Goal: Transaction & Acquisition: Purchase product/service

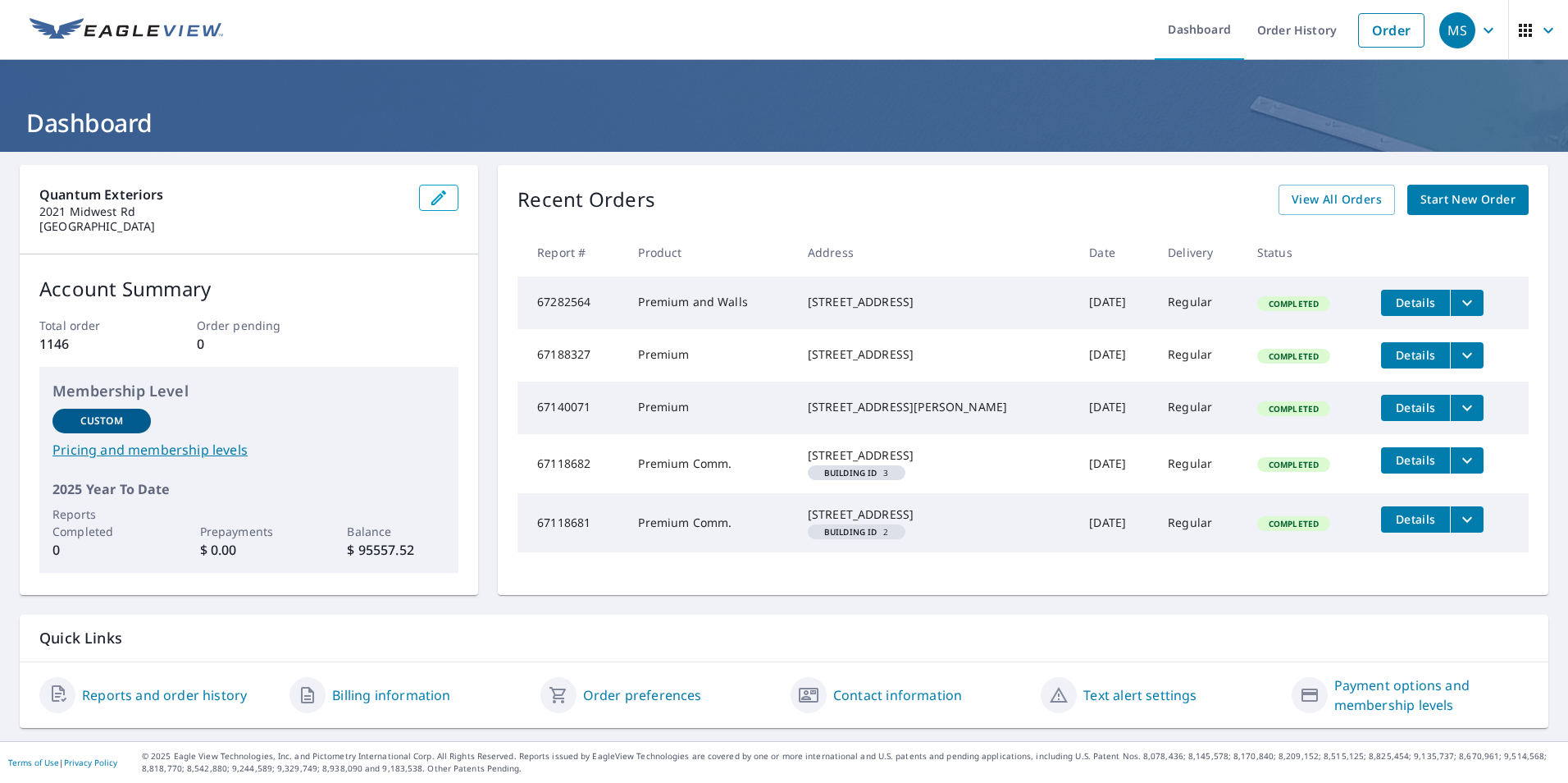
click at [1455, 198] on span "Start New Order" at bounding box center [1468, 199] width 95 height 21
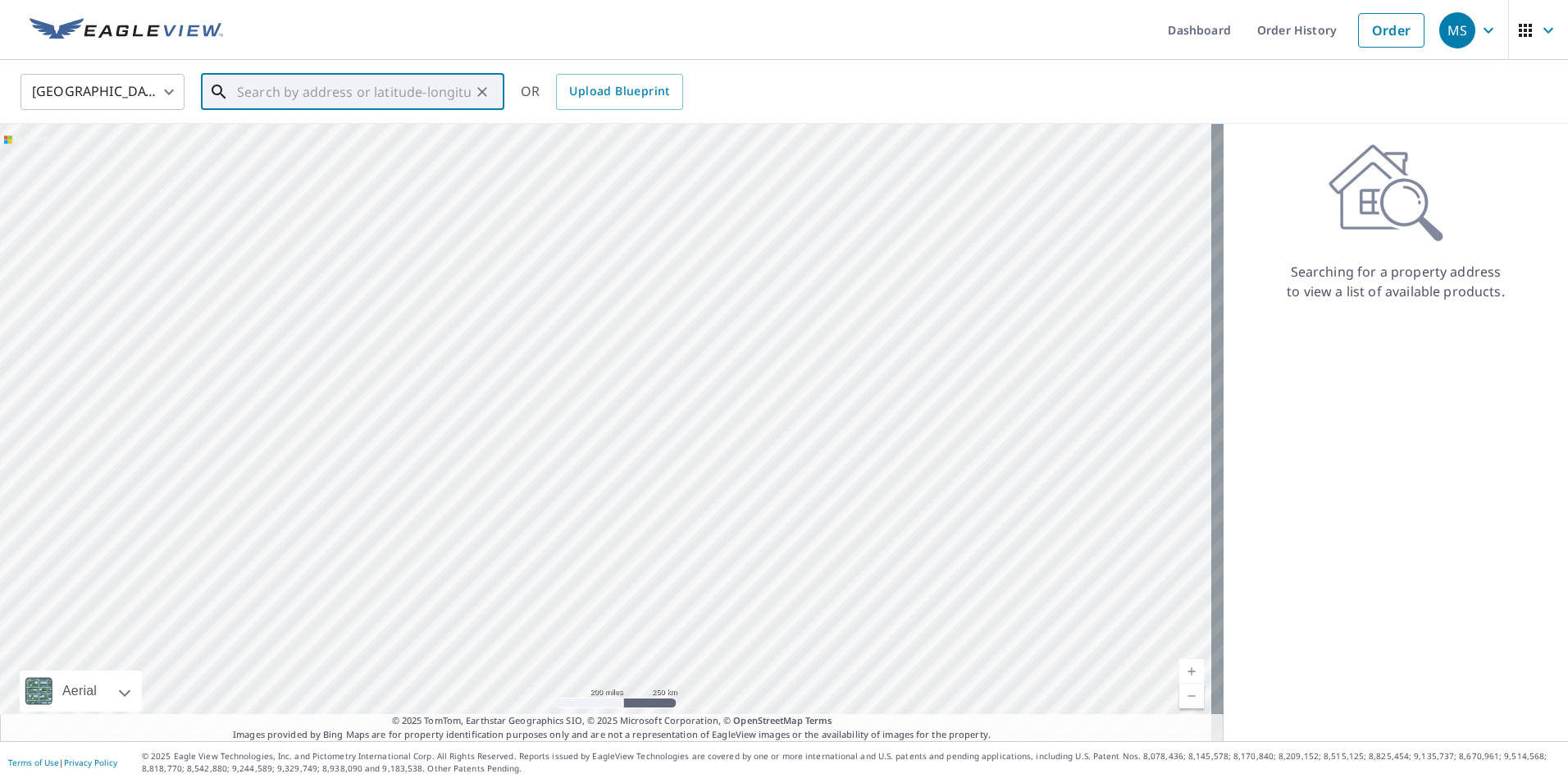
click at [307, 84] on input "text" at bounding box center [354, 92] width 233 height 46
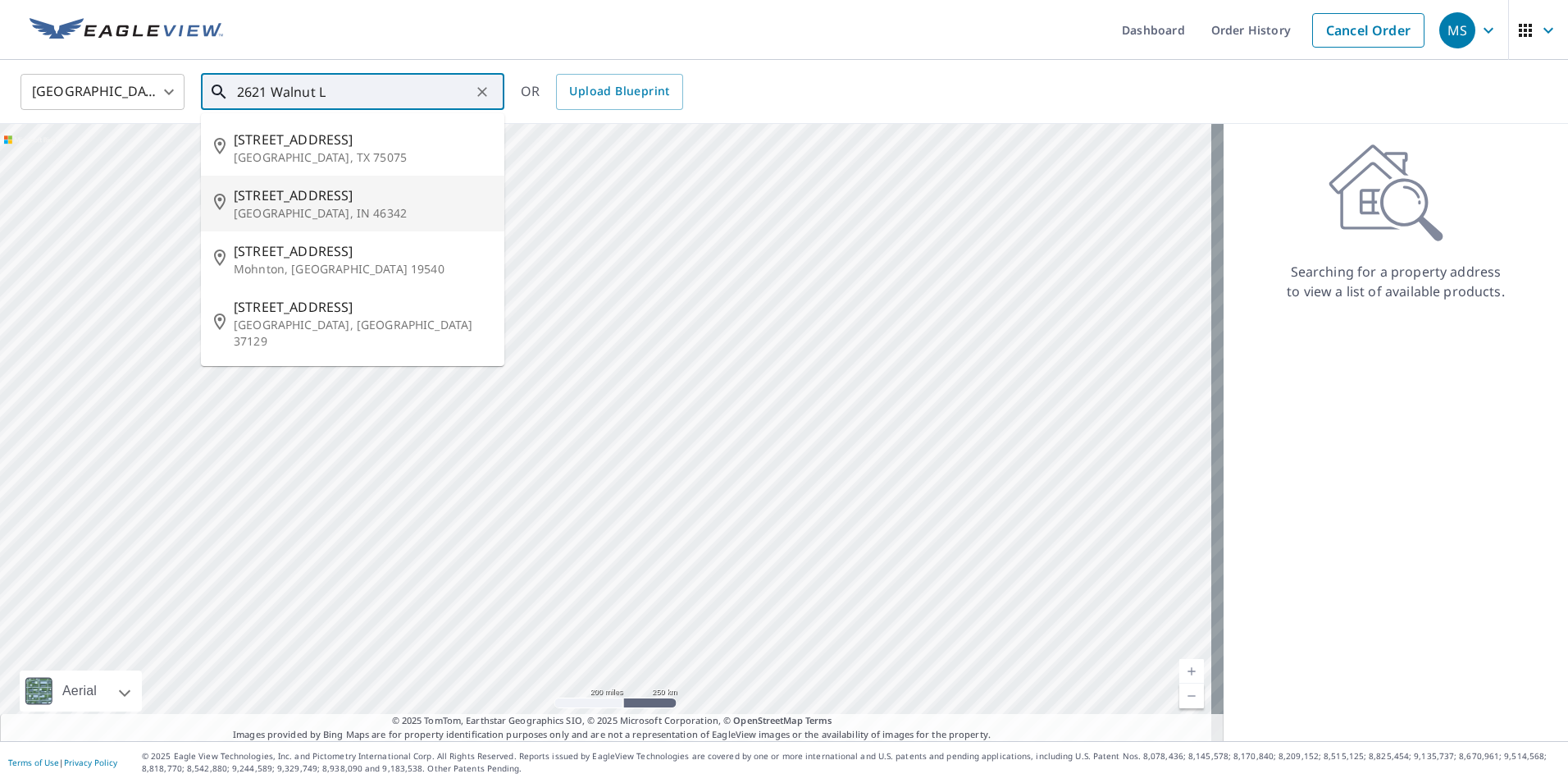
click at [350, 207] on p "[GEOGRAPHIC_DATA], IN 46342" at bounding box center [362, 213] width 258 height 16
type input "[STREET_ADDRESS]"
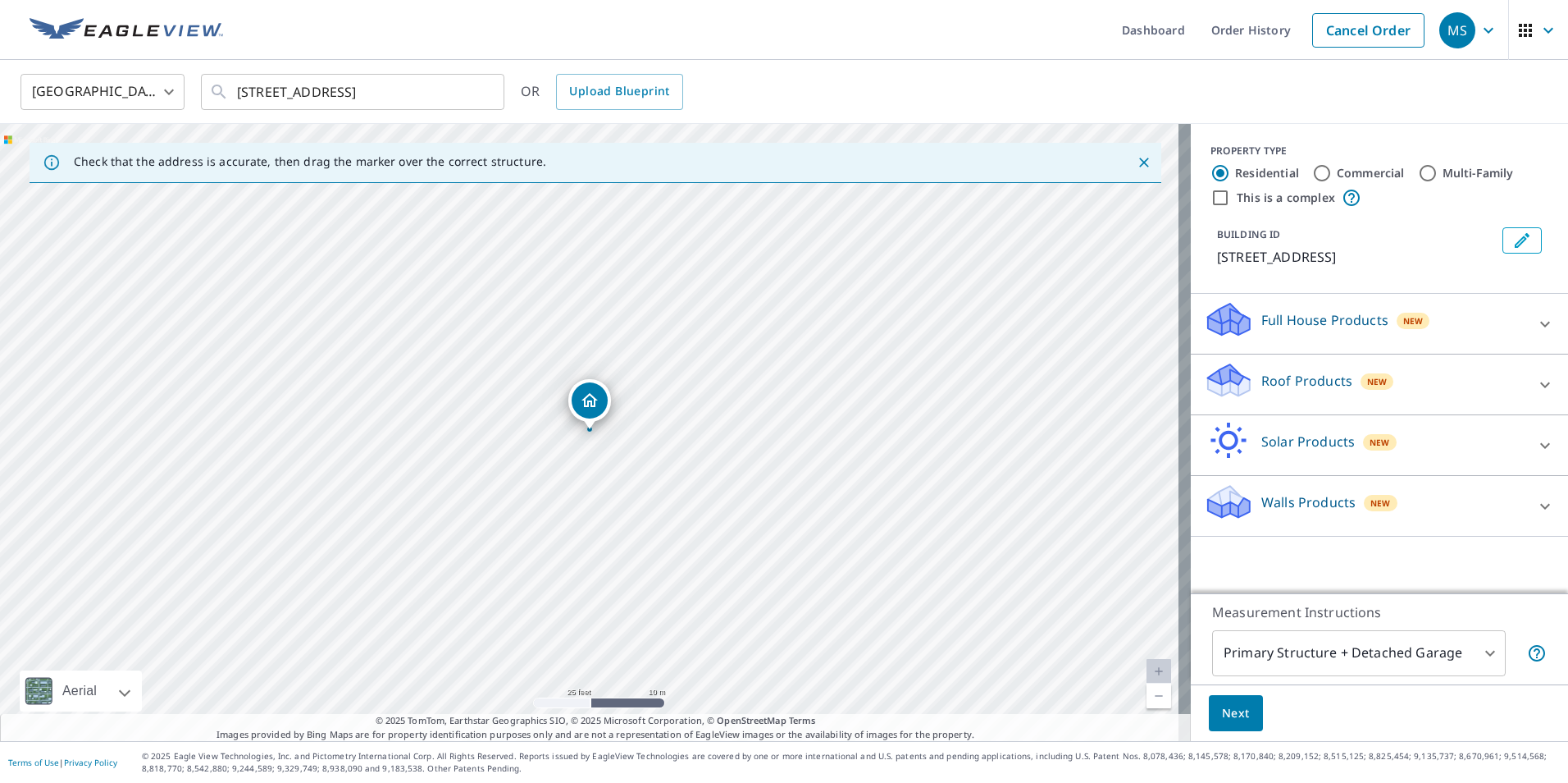
click at [1335, 386] on p "Roof Products" at bounding box center [1307, 381] width 91 height 20
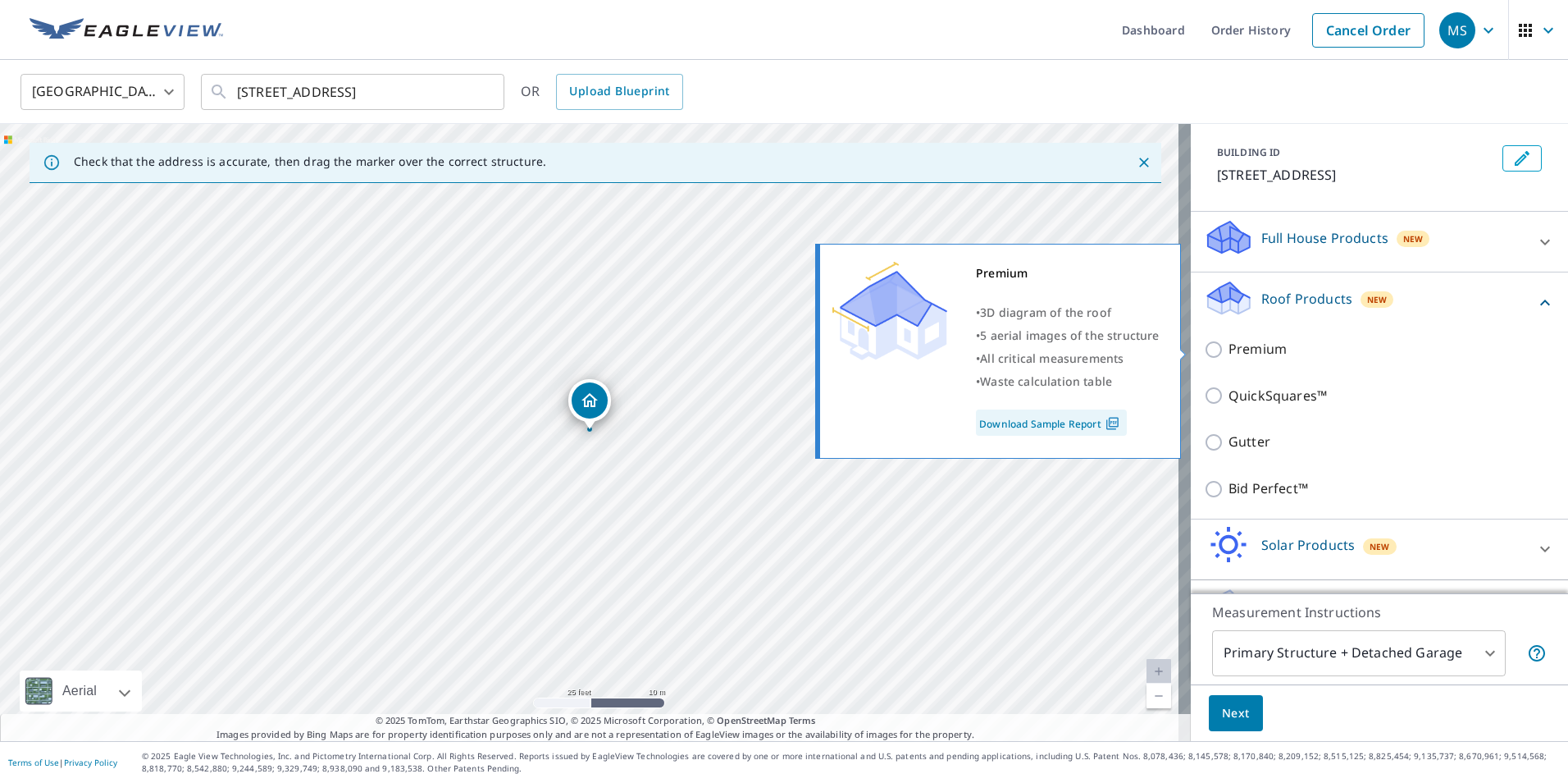
click at [1234, 358] on p "Premium" at bounding box center [1257, 348] width 58 height 21
click at [1229, 358] on input "Premium" at bounding box center [1216, 349] width 24 height 20
checkbox input "true"
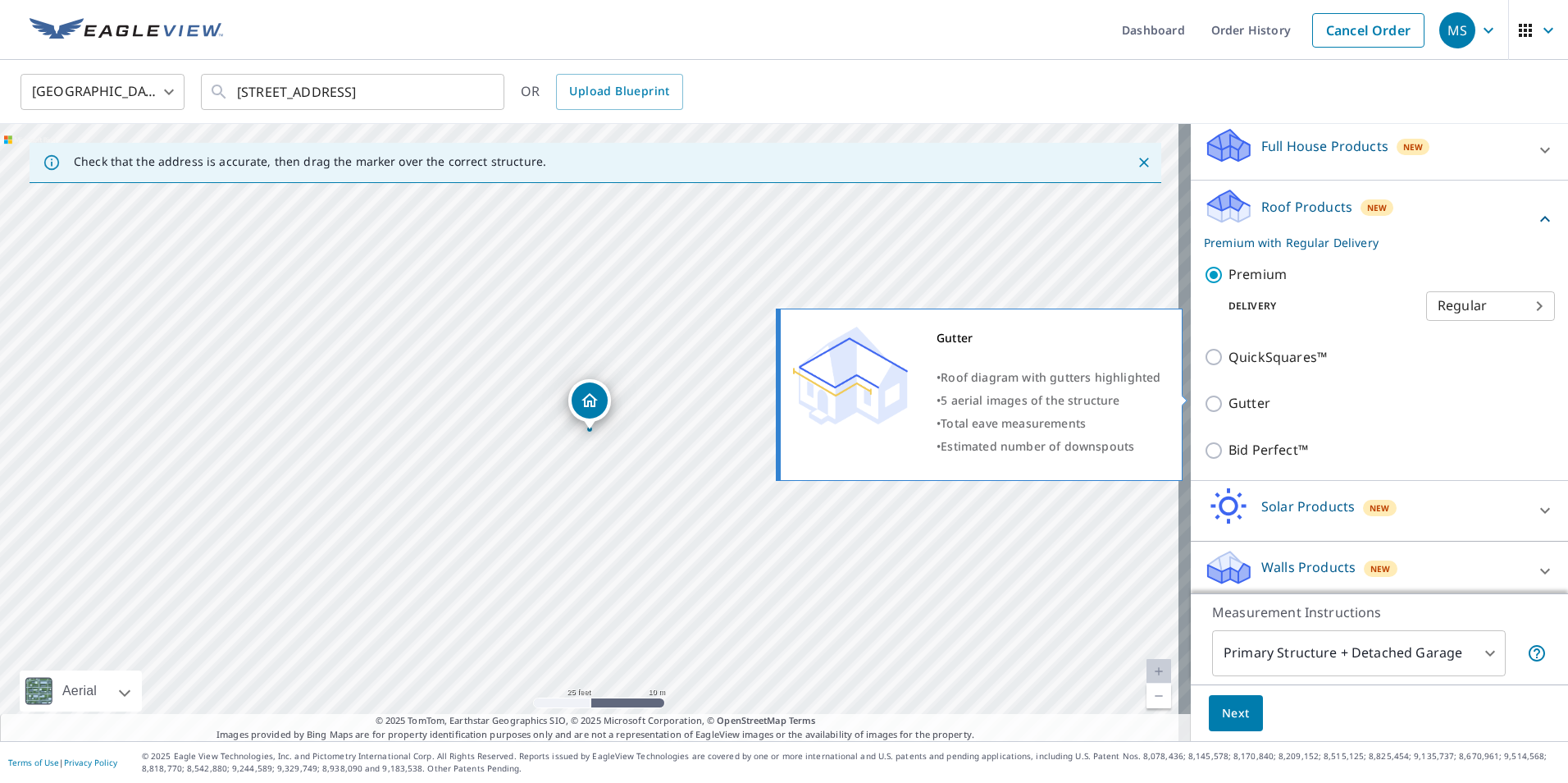
scroll to position [183, 0]
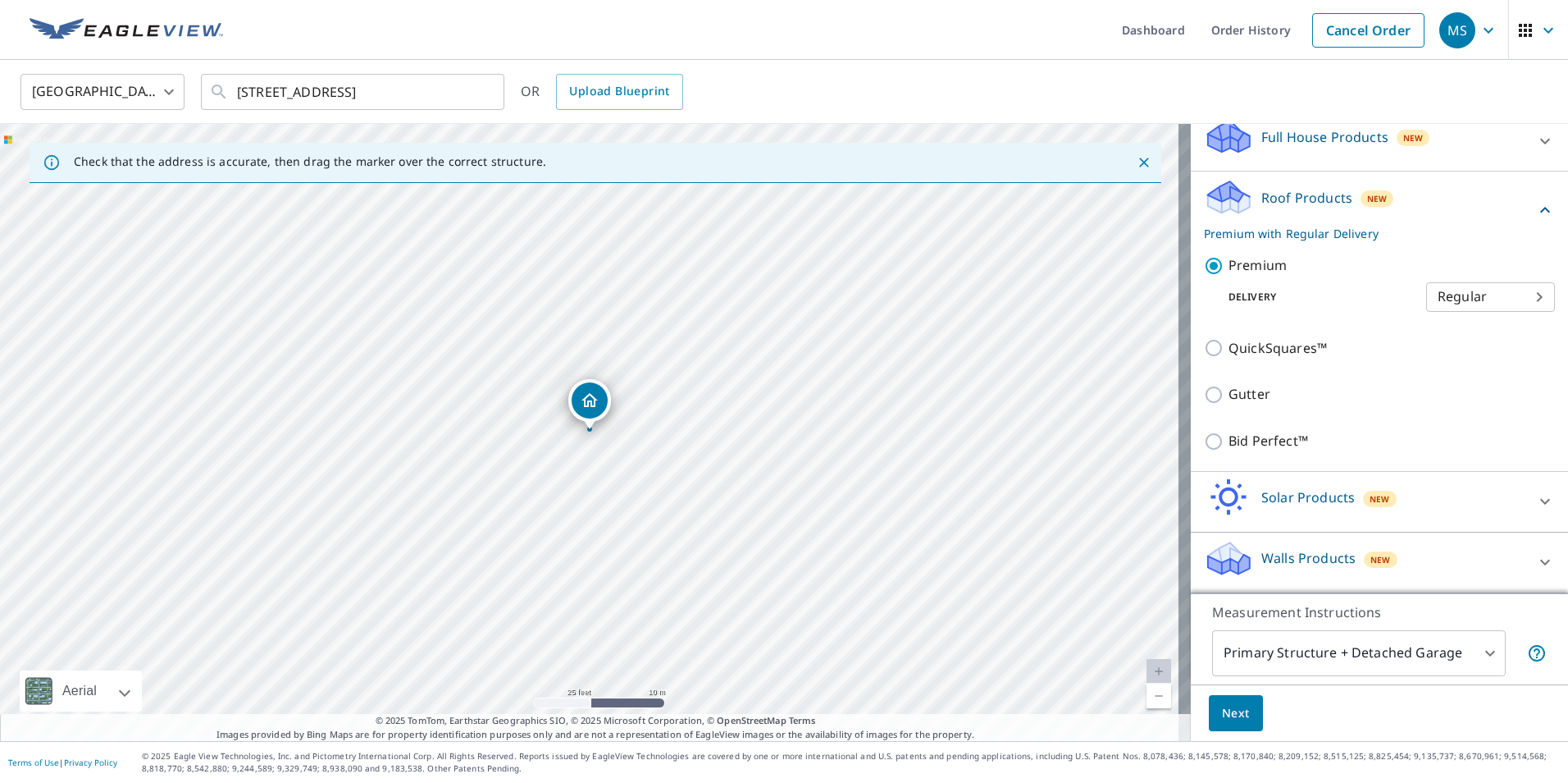
click at [1313, 550] on p "Walls Products" at bounding box center [1309, 559] width 94 height 20
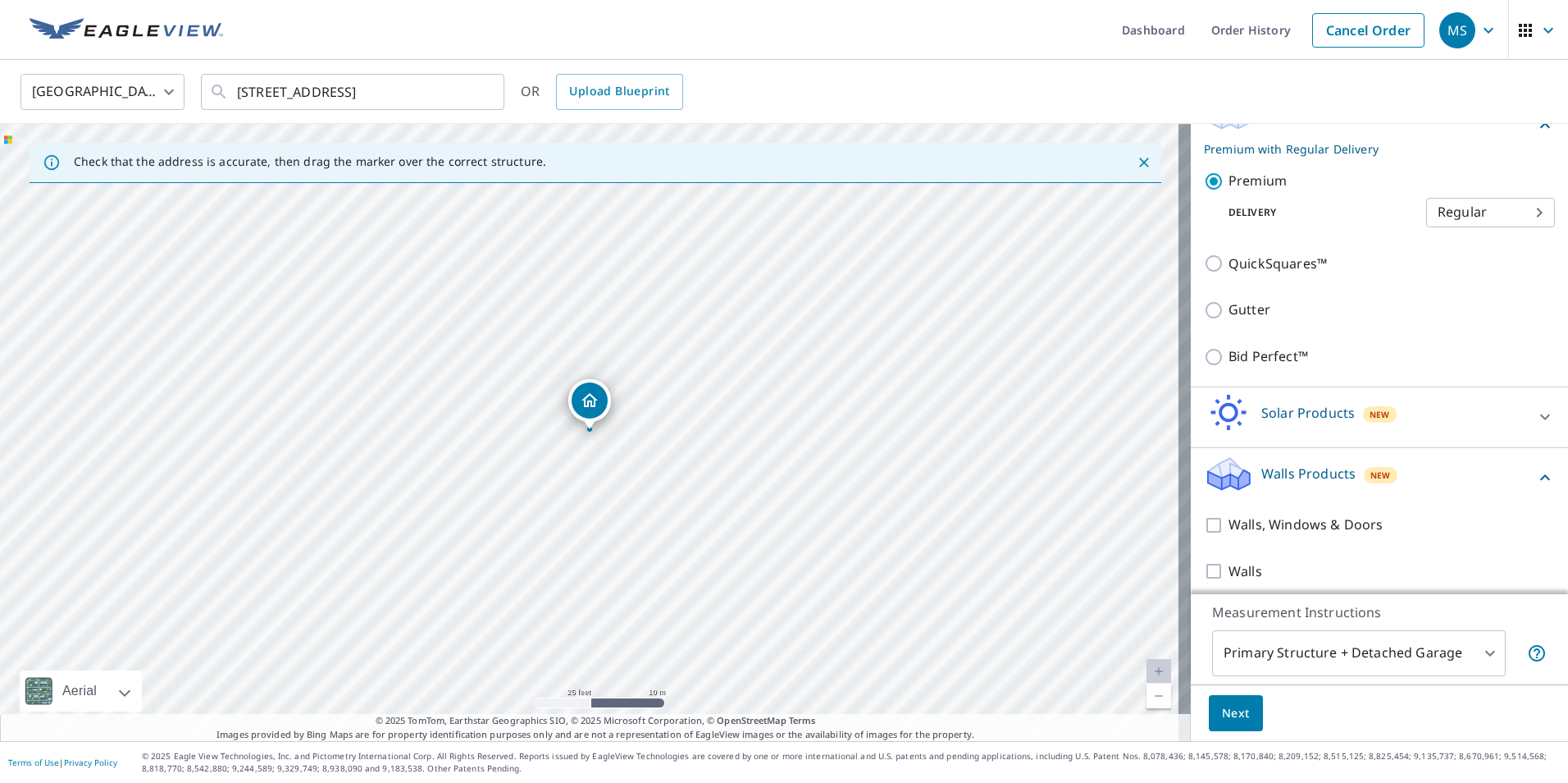
scroll to position [276, 0]
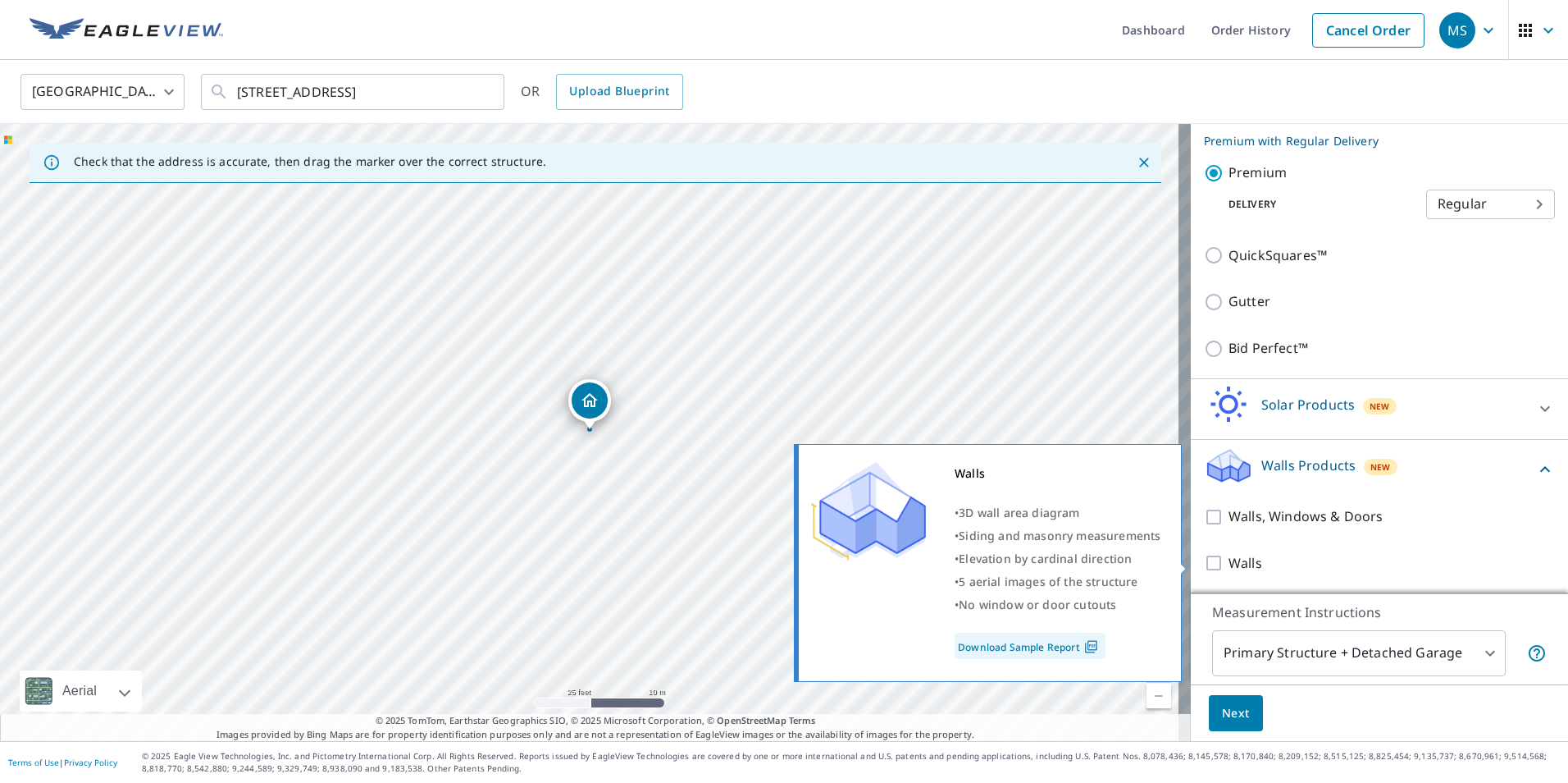
click at [1206, 567] on input "Walls" at bounding box center [1216, 563] width 24 height 20
checkbox input "true"
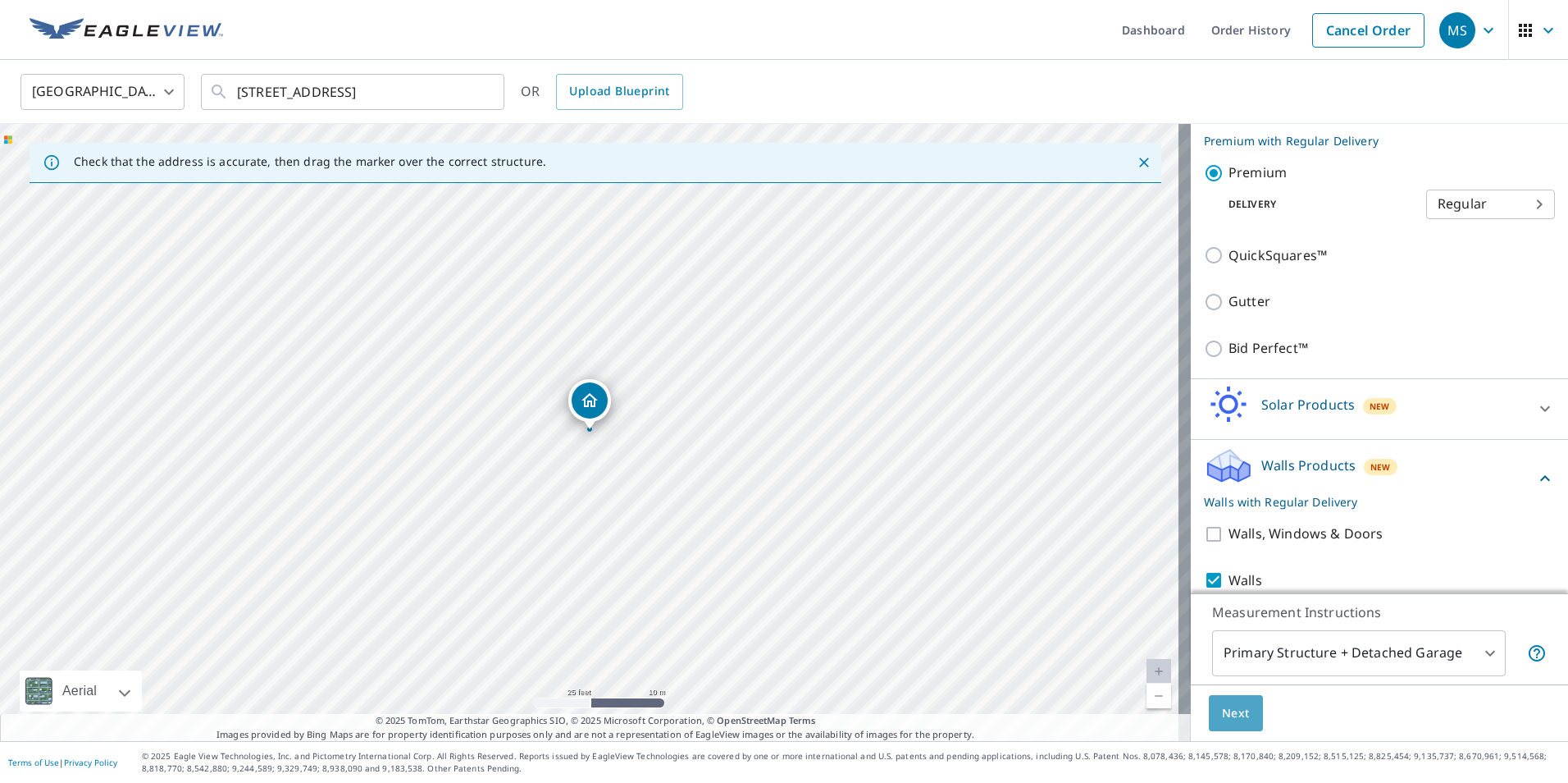
click at [1230, 716] on span "Next" at bounding box center [1236, 713] width 28 height 21
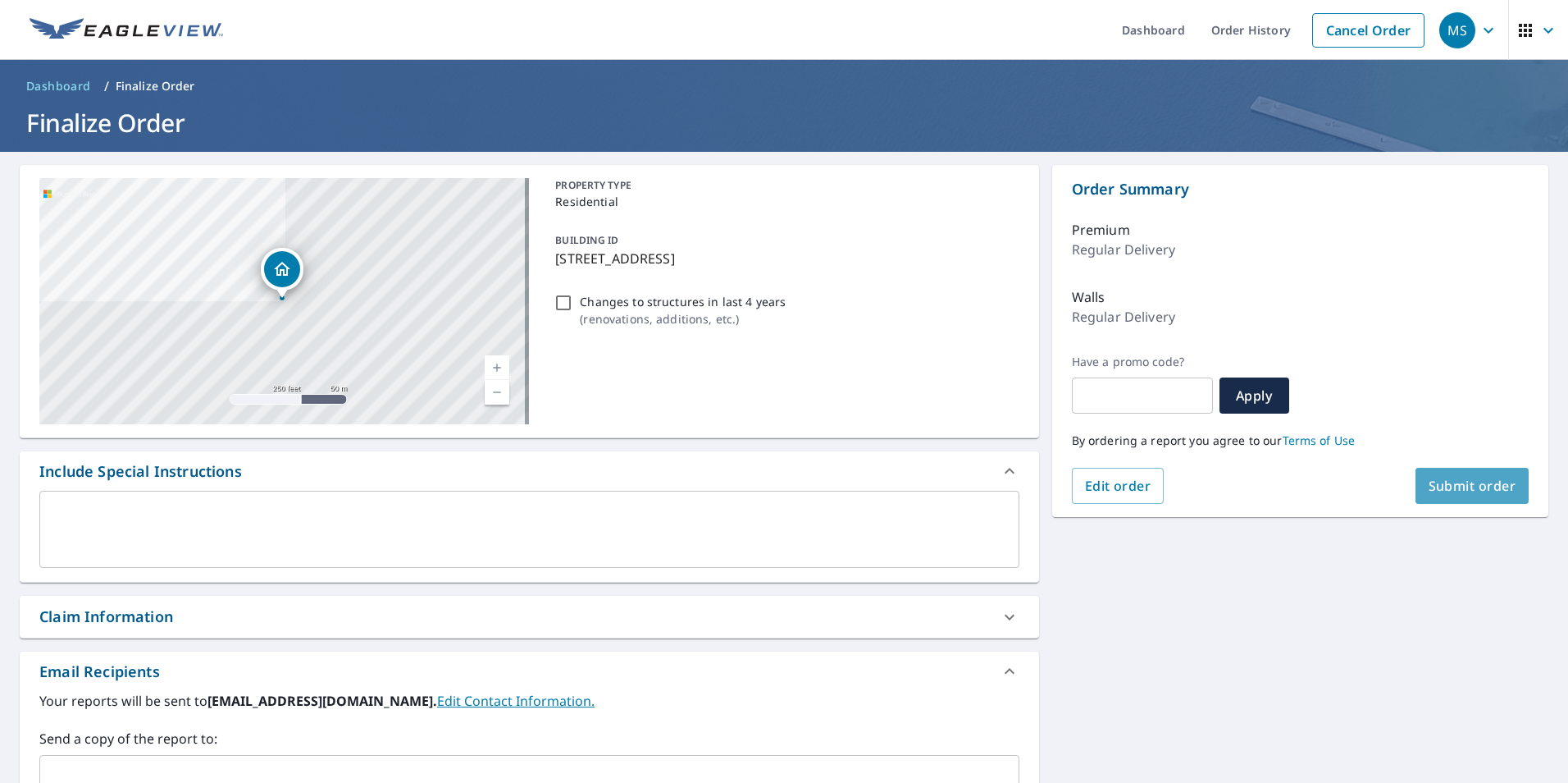
click at [1494, 486] on span "Submit order" at bounding box center [1473, 486] width 88 height 18
